Goal: Transaction & Acquisition: Purchase product/service

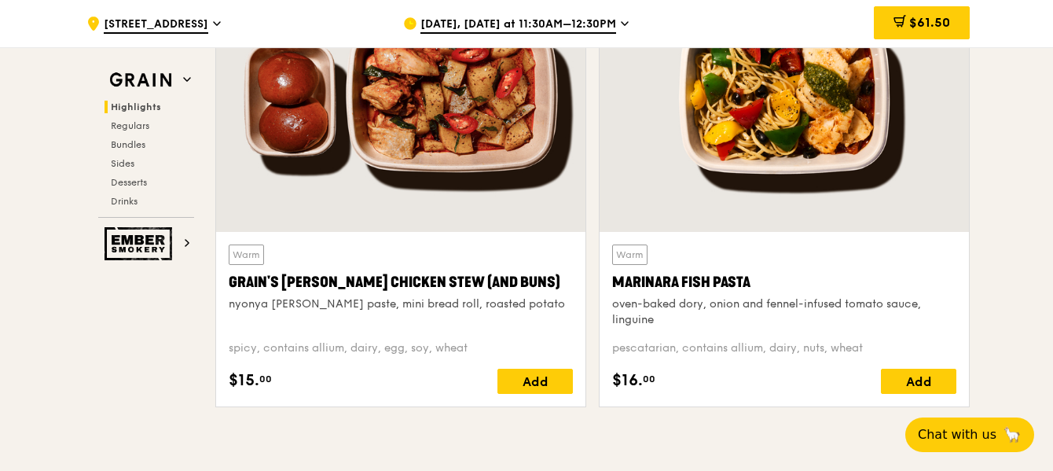
scroll to position [629, 0]
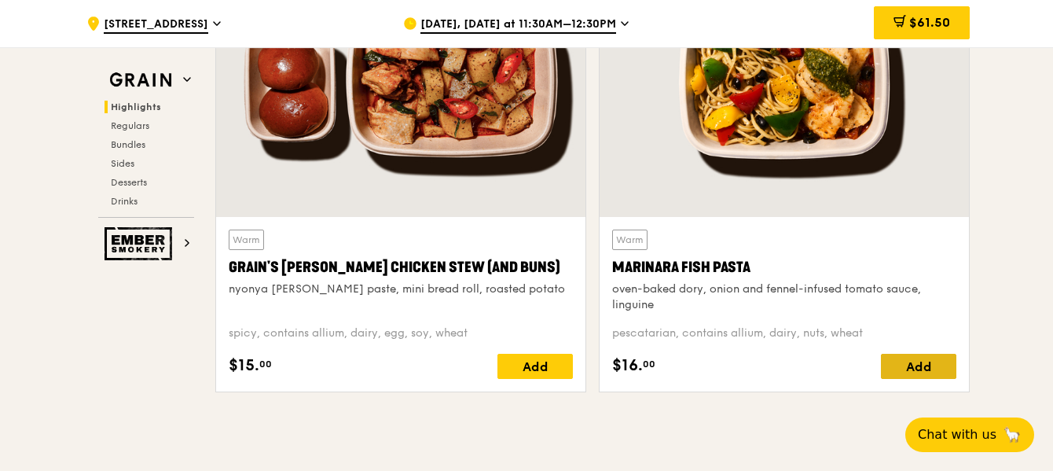
click at [924, 366] on div "Add" at bounding box center [918, 366] width 75 height 25
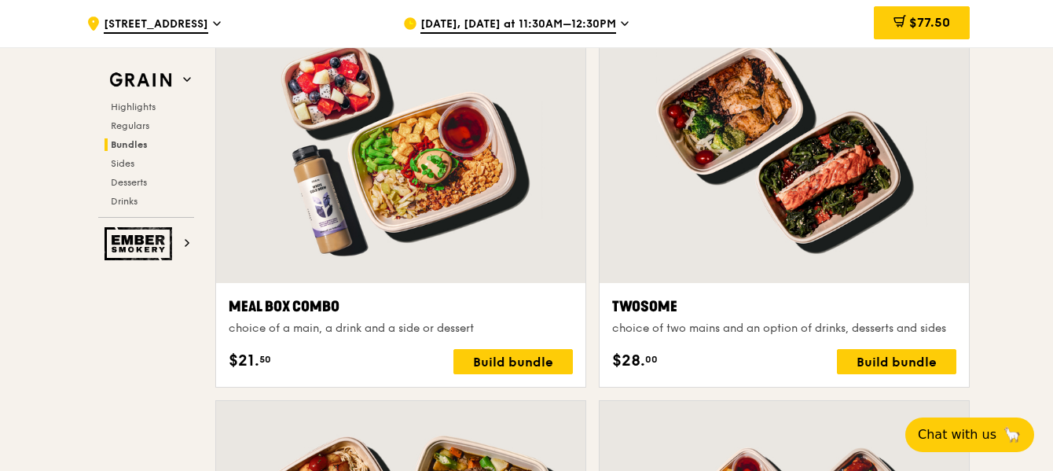
scroll to position [2358, 0]
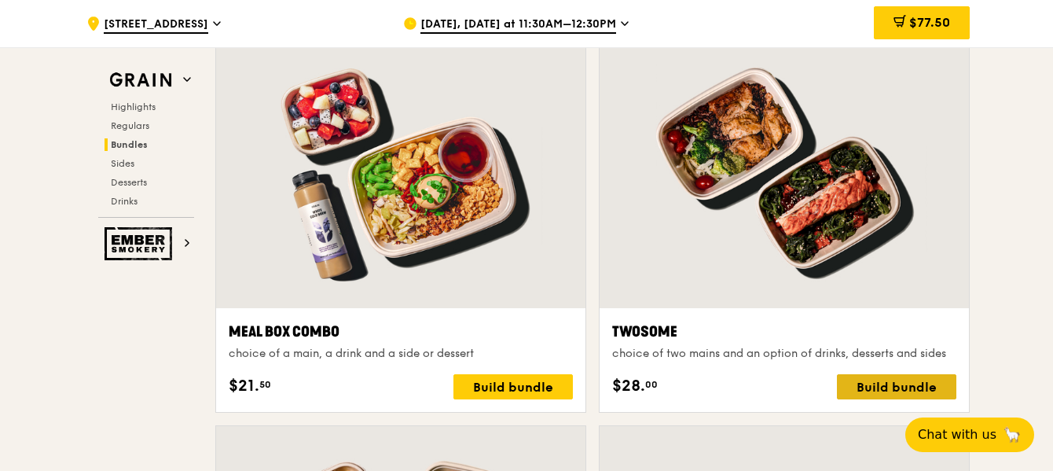
click at [896, 387] on div "Build bundle" at bounding box center [896, 386] width 119 height 25
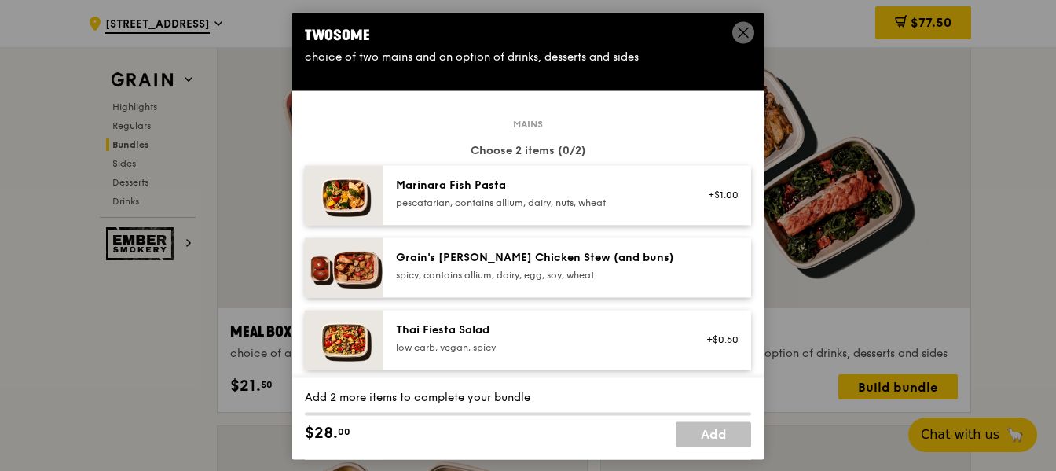
click at [739, 33] on icon at bounding box center [744, 32] width 14 height 14
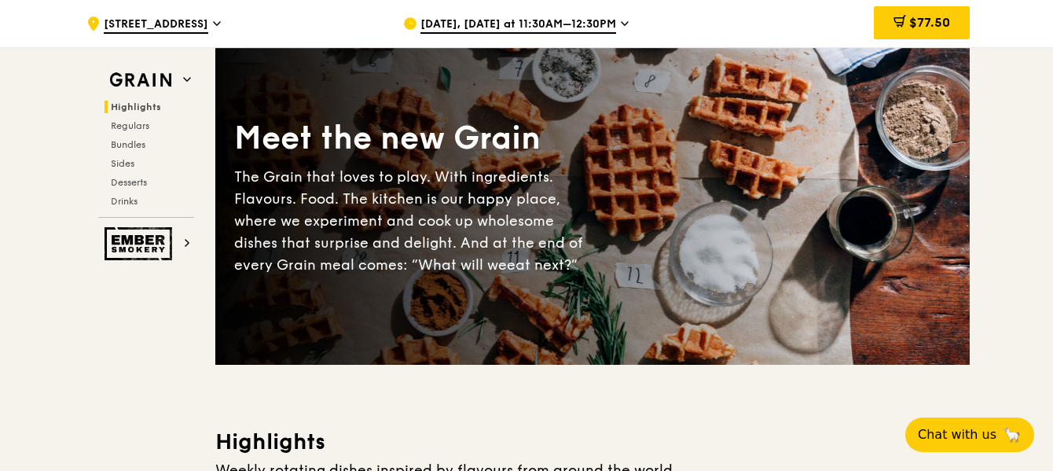
scroll to position [0, 0]
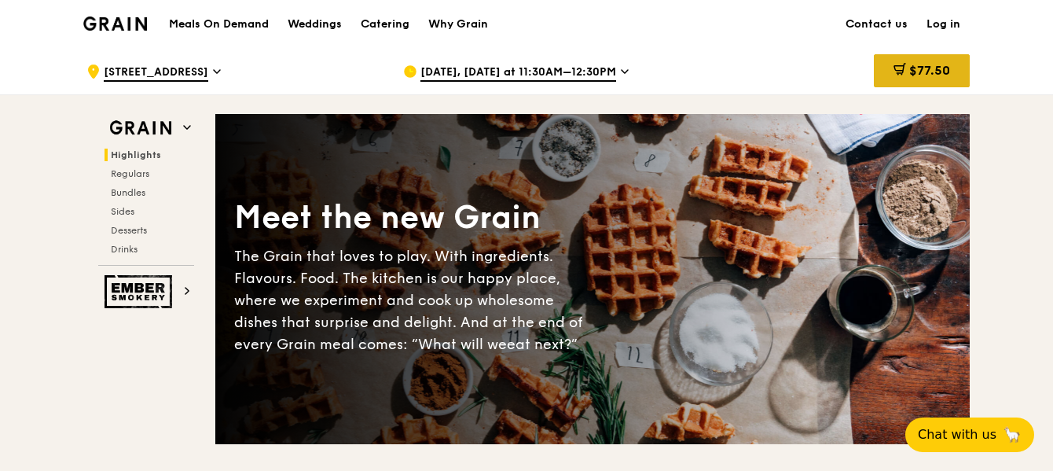
click at [913, 73] on span "$77.50" at bounding box center [929, 70] width 41 height 15
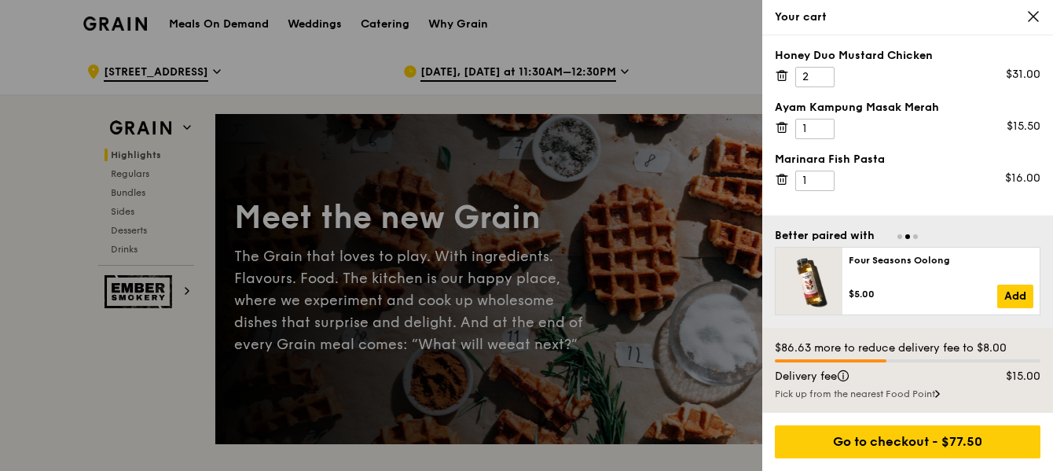
click at [783, 126] on icon at bounding box center [782, 127] width 14 height 14
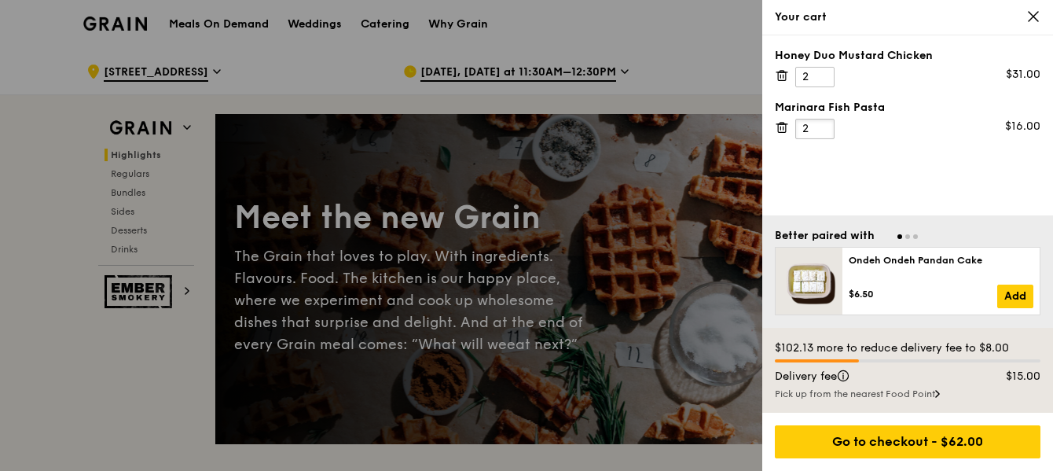
type input "2"
click at [820, 124] on input "2" at bounding box center [815, 129] width 39 height 20
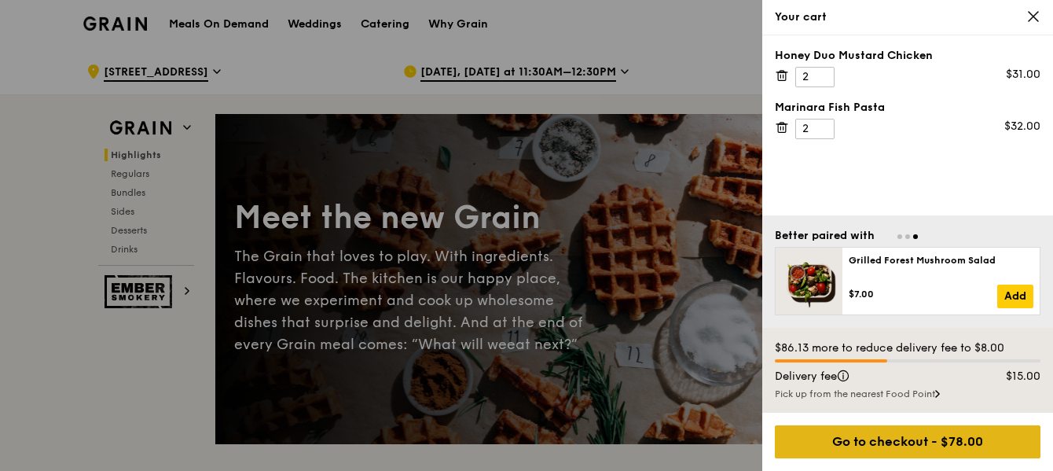
click at [928, 440] on div "Go to checkout - $78.00" at bounding box center [908, 441] width 266 height 33
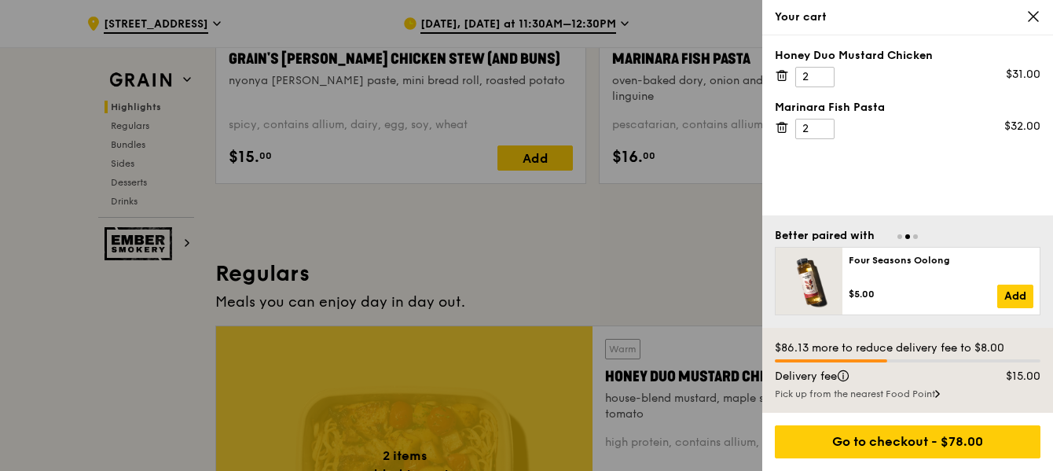
scroll to position [865, 0]
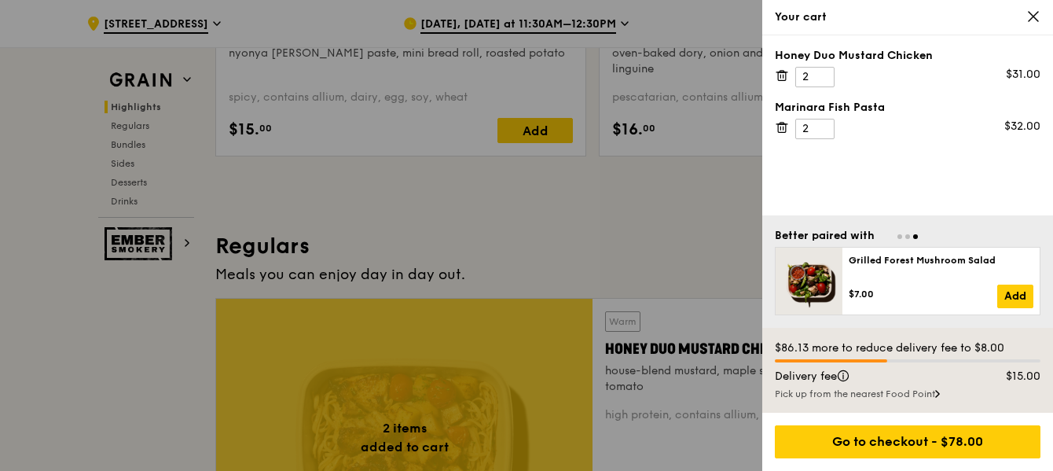
click at [1026, 20] on div "Your cart" at bounding box center [908, 17] width 266 height 16
click at [1035, 16] on icon at bounding box center [1033, 16] width 9 height 9
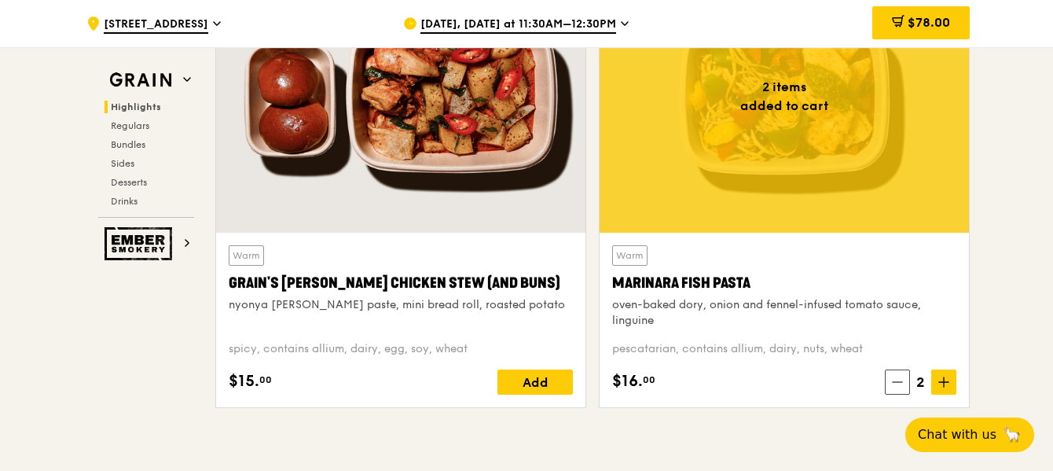
scroll to position [472, 0]
